Goal: Communication & Community: Answer question/provide support

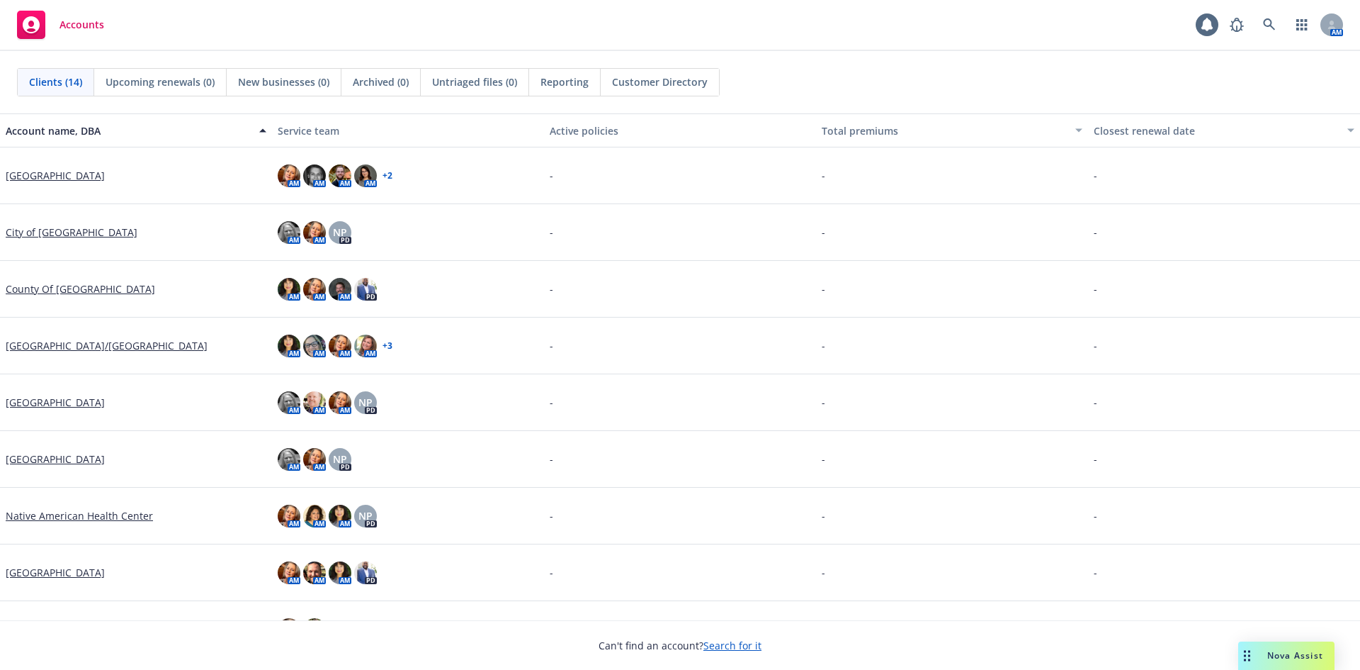
click at [1273, 650] on span "Nova Assist" at bounding box center [1295, 655] width 56 height 12
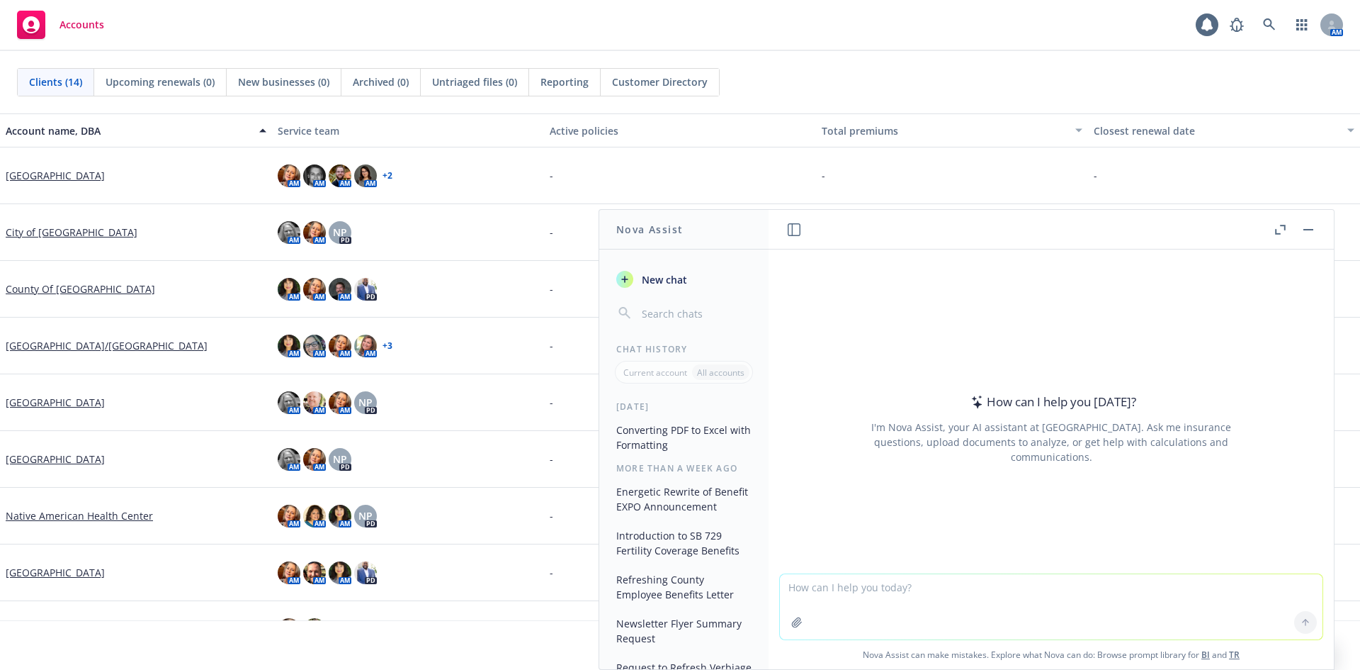
click at [820, 589] on textarea at bounding box center [1051, 606] width 543 height 65
type textarea "Hi, Can you please refresh this language:"
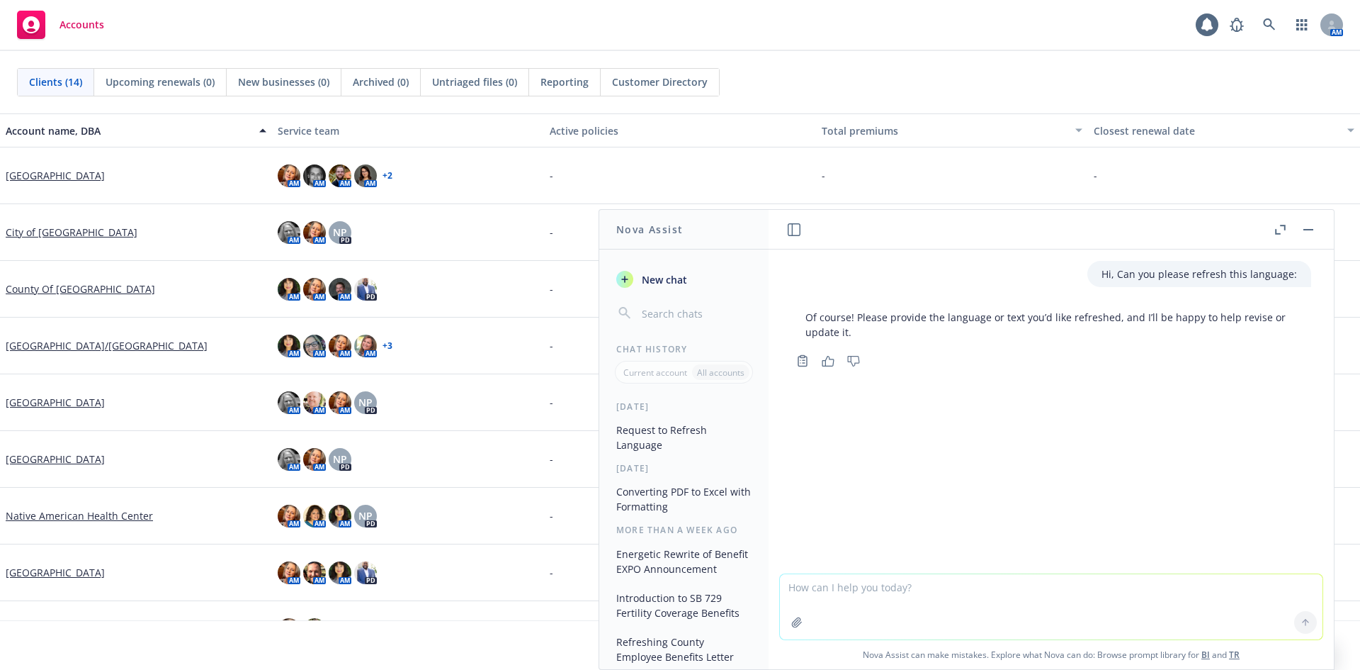
paste textarea "WANT TO SAVE MONEY ON TAXES? As we all know, it doesn’t take long for the costs…"
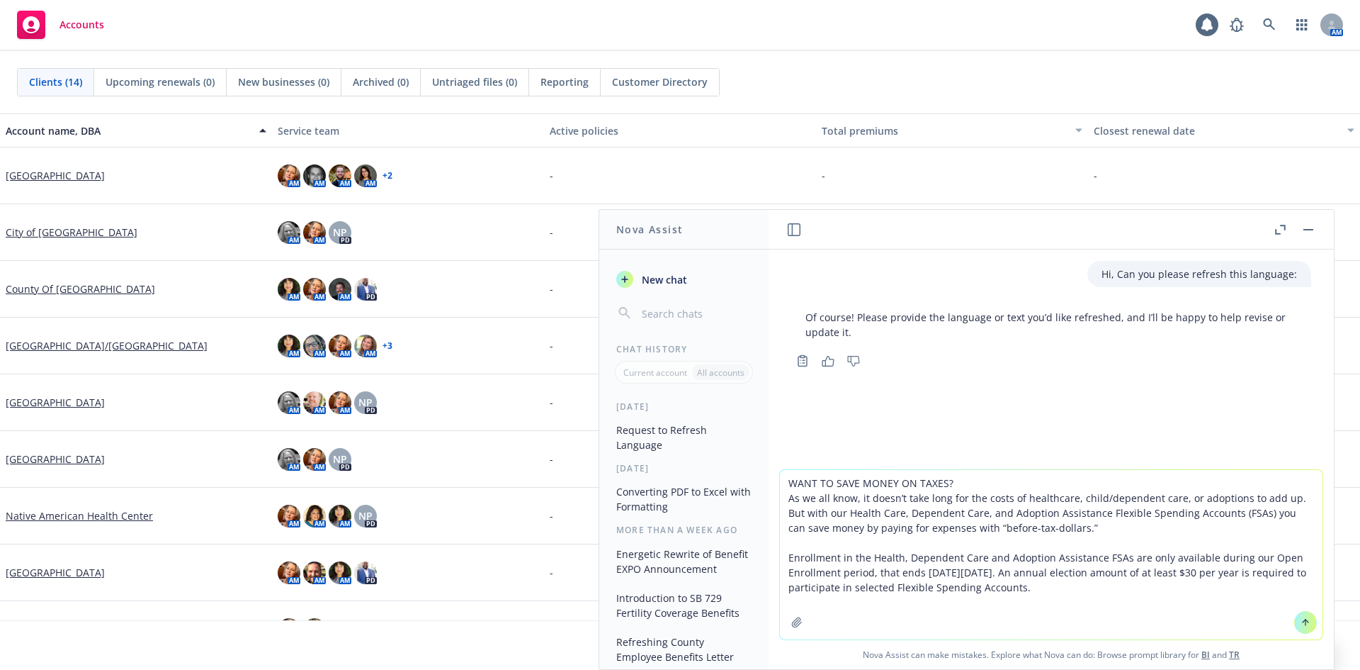
type textarea "WANT TO SAVE MONEY ON TAXES? As we all know, it doesn’t take long for the costs…"
click at [1301, 624] on icon at bounding box center [1306, 622] width 10 height 10
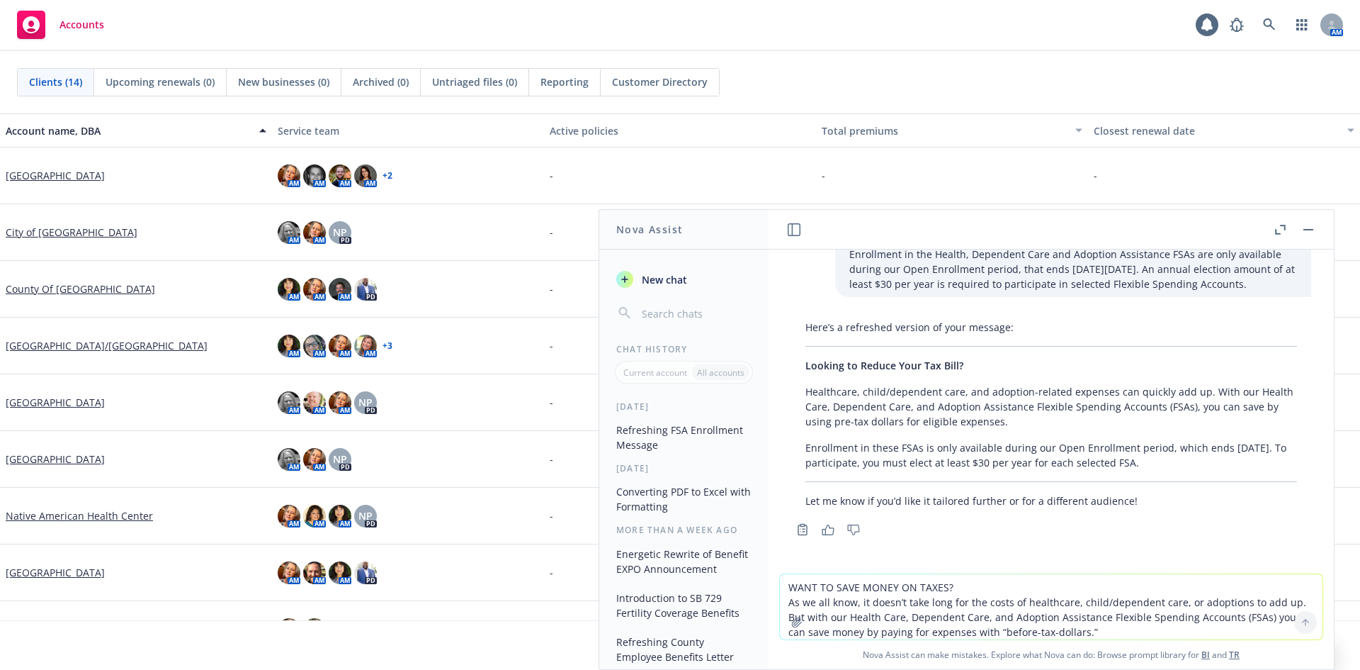
scroll to position [232, 0]
click at [801, 589] on textarea "WANT TO SAVE MONEY ON TAXES? As we all know, it doesn’t take long for the costs…" at bounding box center [1051, 606] width 543 height 65
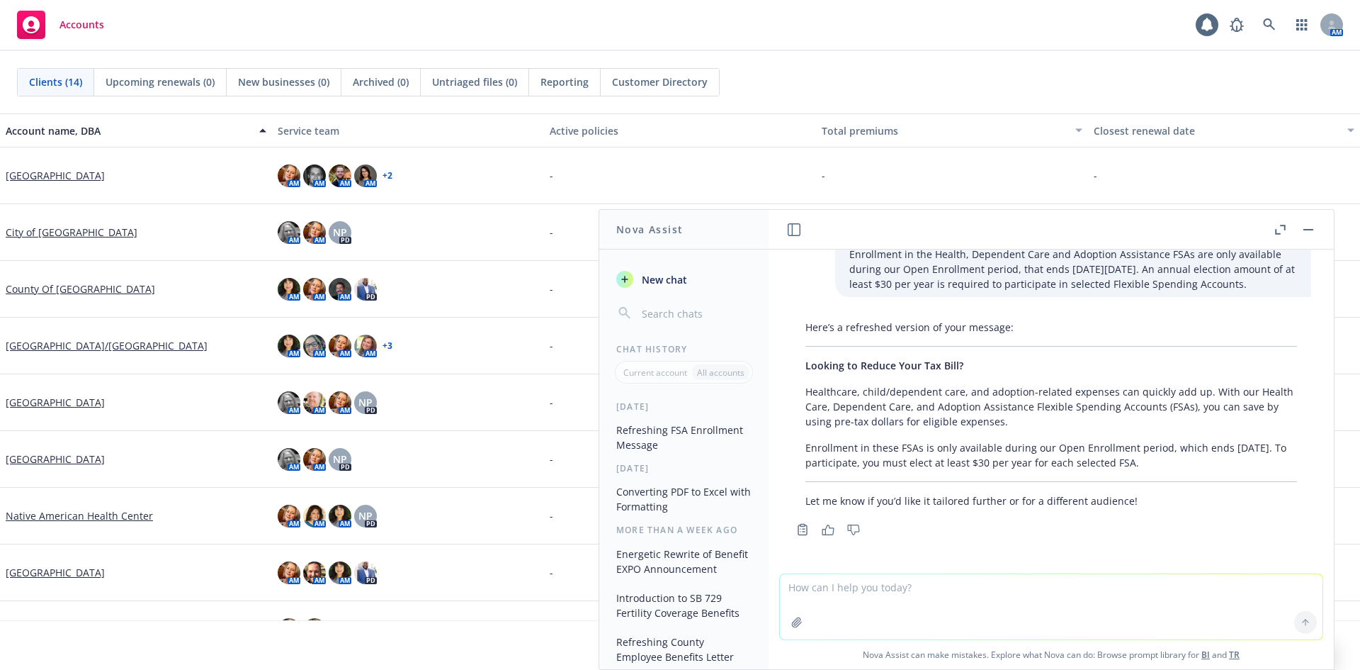
type textarea "T"
type textarea "Can you give me a couple more versions to promote these employee benefits? Than…"
click at [1301, 623] on icon at bounding box center [1306, 622] width 10 height 10
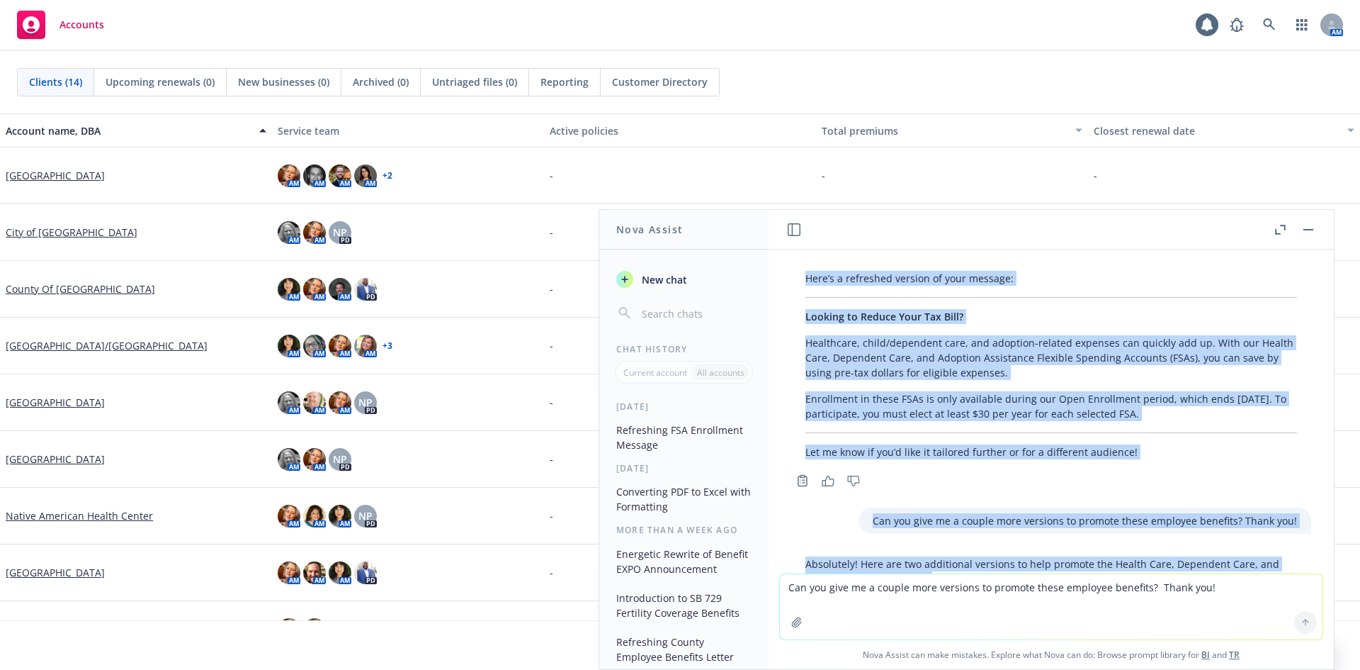
scroll to position [0, 0]
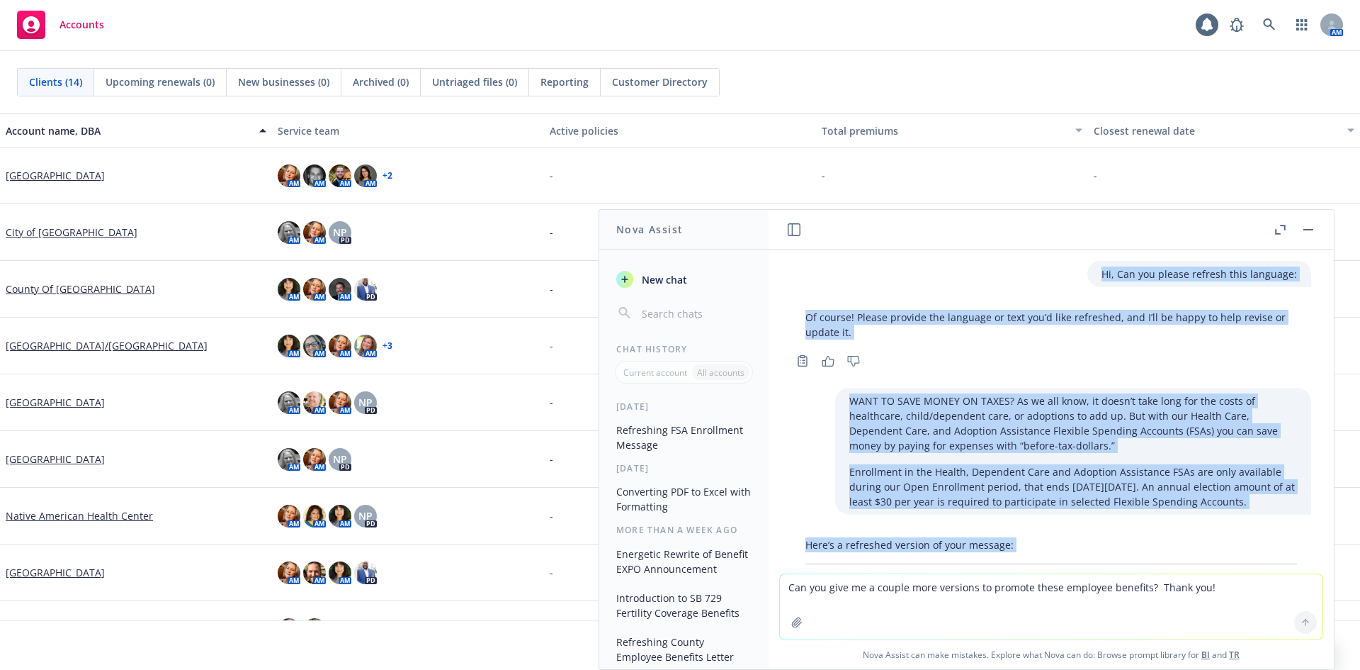
drag, startPoint x: 1151, startPoint y: 502, endPoint x: 778, endPoint y: 259, distance: 444.9
click at [778, 259] on div "Hi, Can you please refresh this language: Of course! Please provide the languag…" at bounding box center [1051, 411] width 565 height 324
copy div "Lo, Ips dol sitame consect adip elitsedd: Ei tempor! Incidi utlabor etd magnaal…"
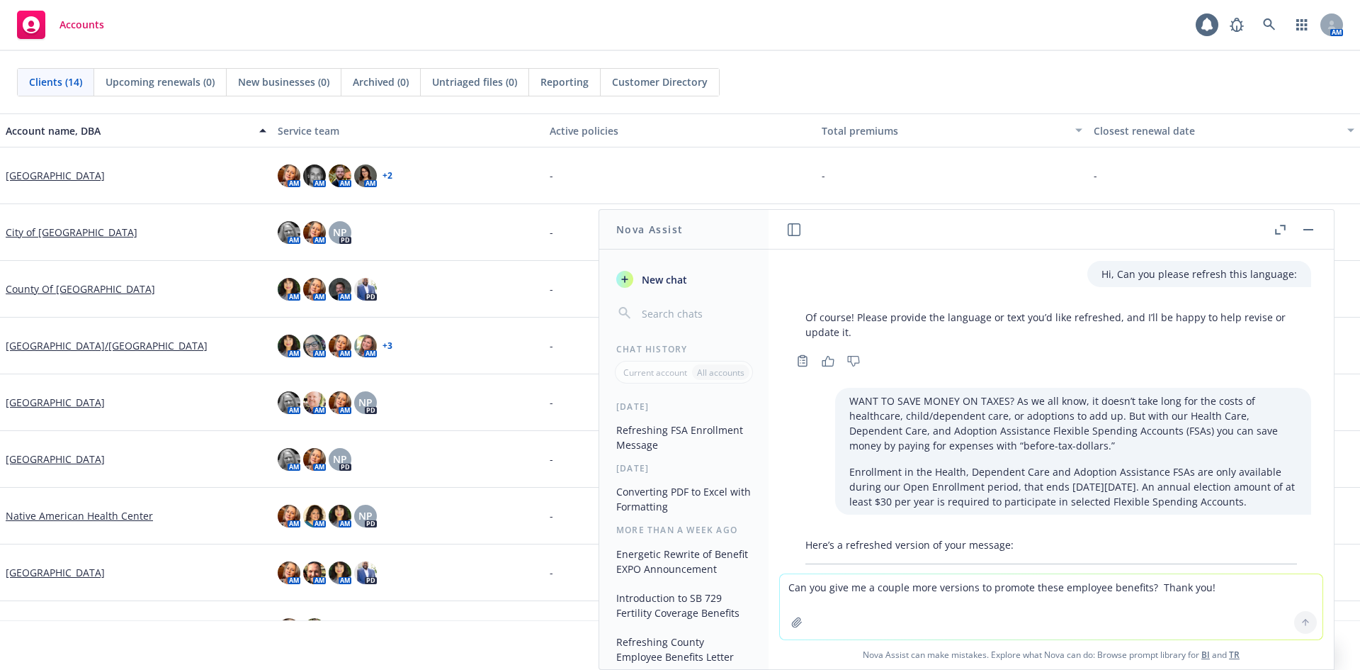
click at [861, 603] on textarea "Can you give me a couple more versions to promote these employee benefits? Than…" at bounding box center [1051, 606] width 543 height 65
click at [832, 363] on icon "button" at bounding box center [828, 361] width 13 height 11
drag, startPoint x: 820, startPoint y: 594, endPoint x: 818, endPoint y: 577, distance: 17.2
click at [820, 592] on textarea "Can you give me a couple more versions to promote these employee benefits? Than…" at bounding box center [1051, 606] width 543 height 65
type textarea "Excellent, thank you! I'll use one of these."
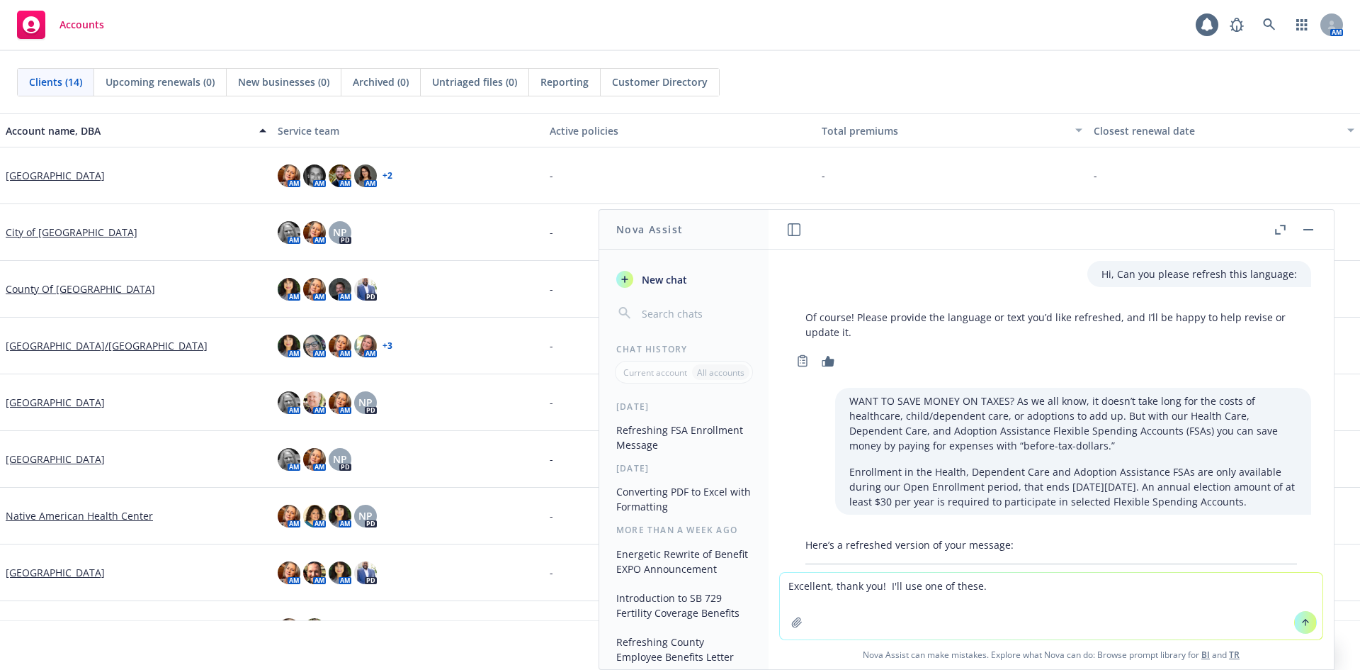
click at [1304, 623] on icon at bounding box center [1306, 622] width 10 height 10
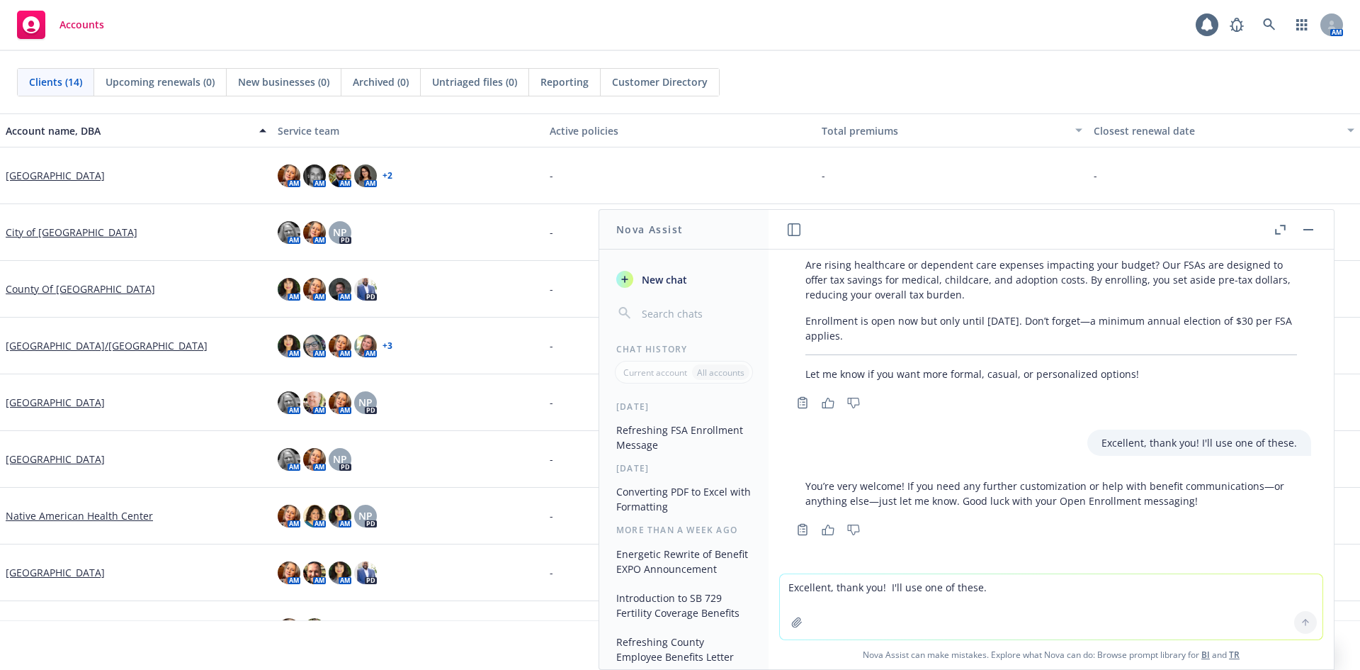
scroll to position [862, 0]
